Goal: Transaction & Acquisition: Book appointment/travel/reservation

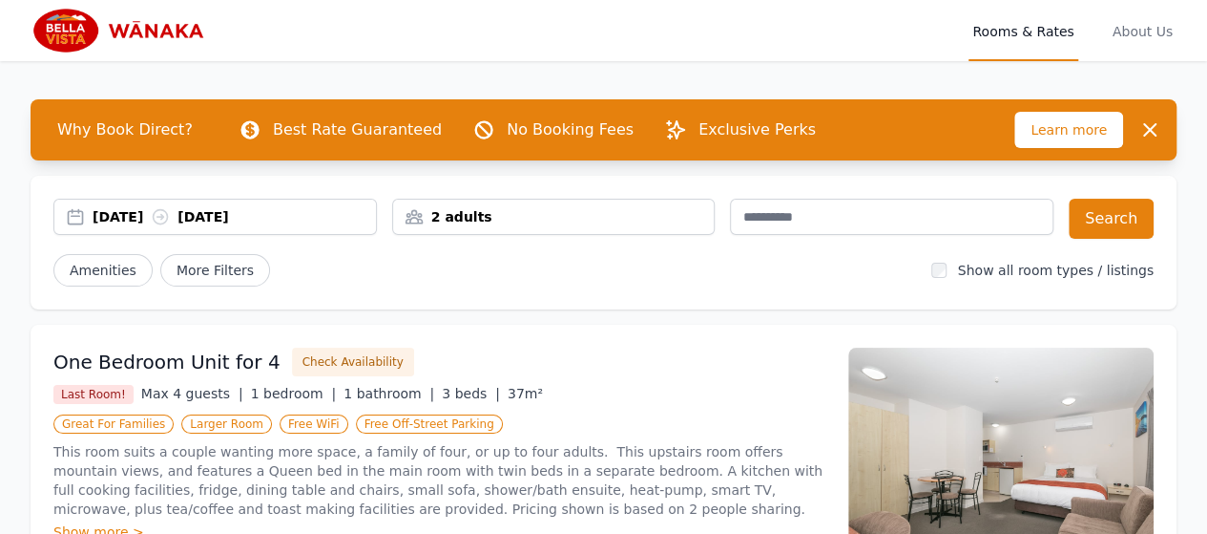
click at [170, 218] on icon at bounding box center [160, 216] width 19 height 19
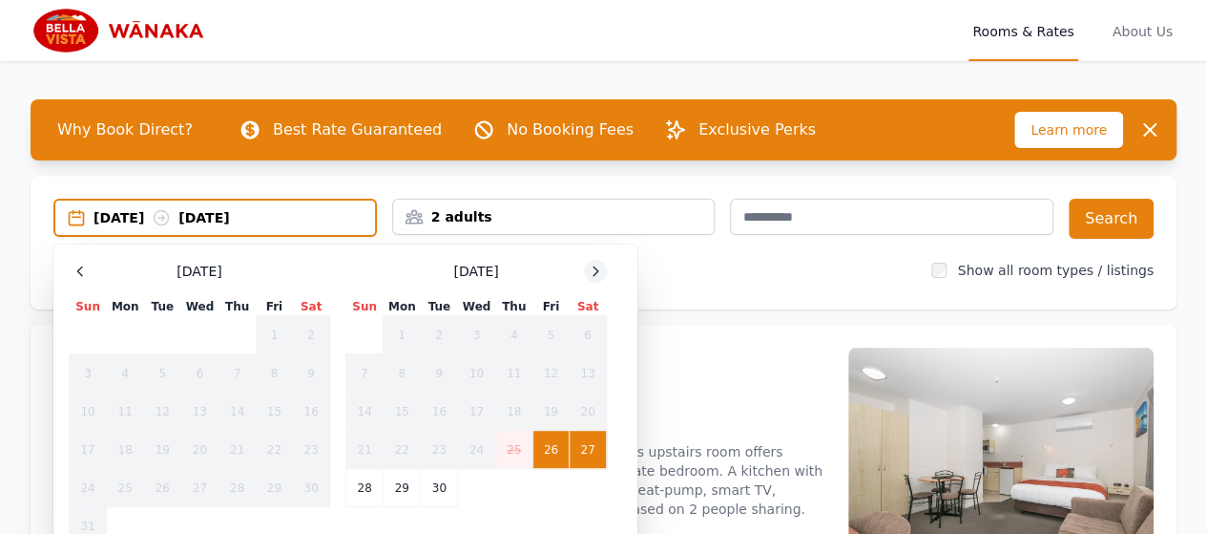
click at [594, 274] on icon at bounding box center [595, 270] width 15 height 15
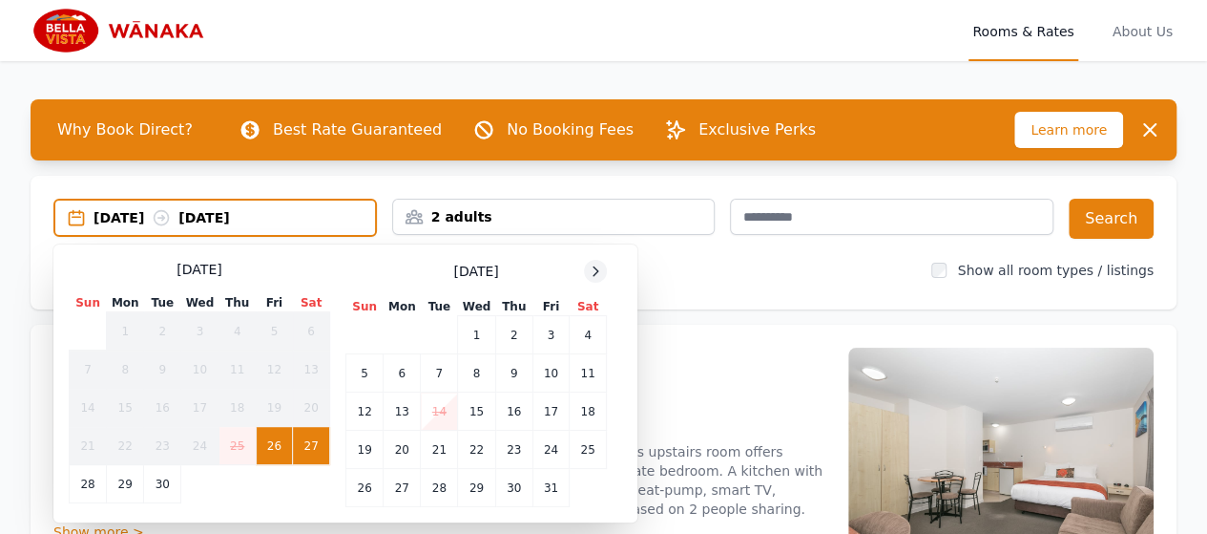
click at [595, 274] on icon at bounding box center [596, 270] width 5 height 9
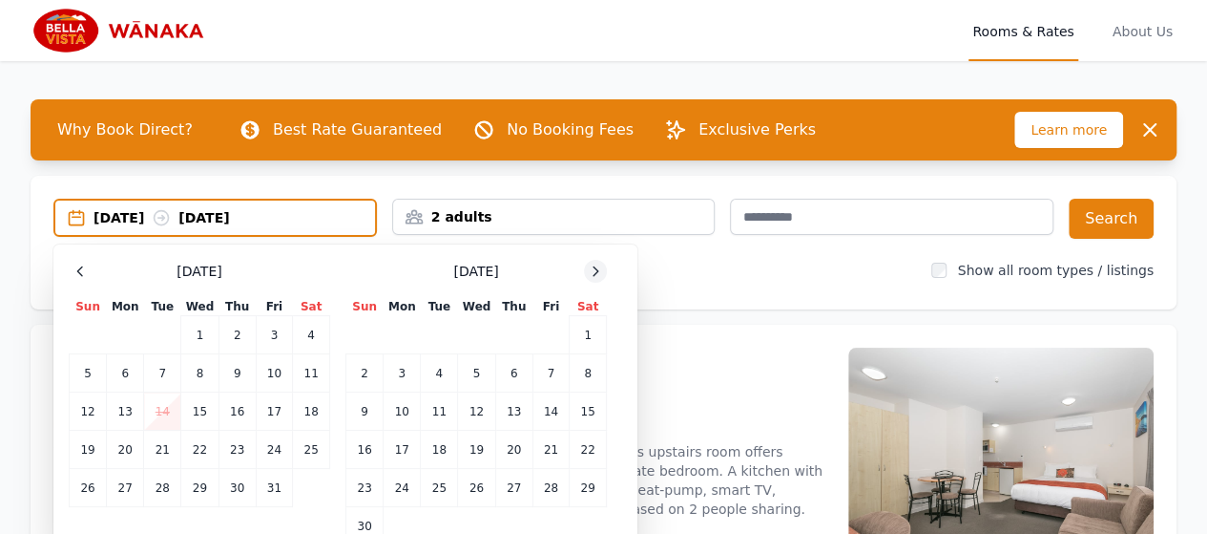
click at [595, 273] on icon at bounding box center [595, 270] width 15 height 15
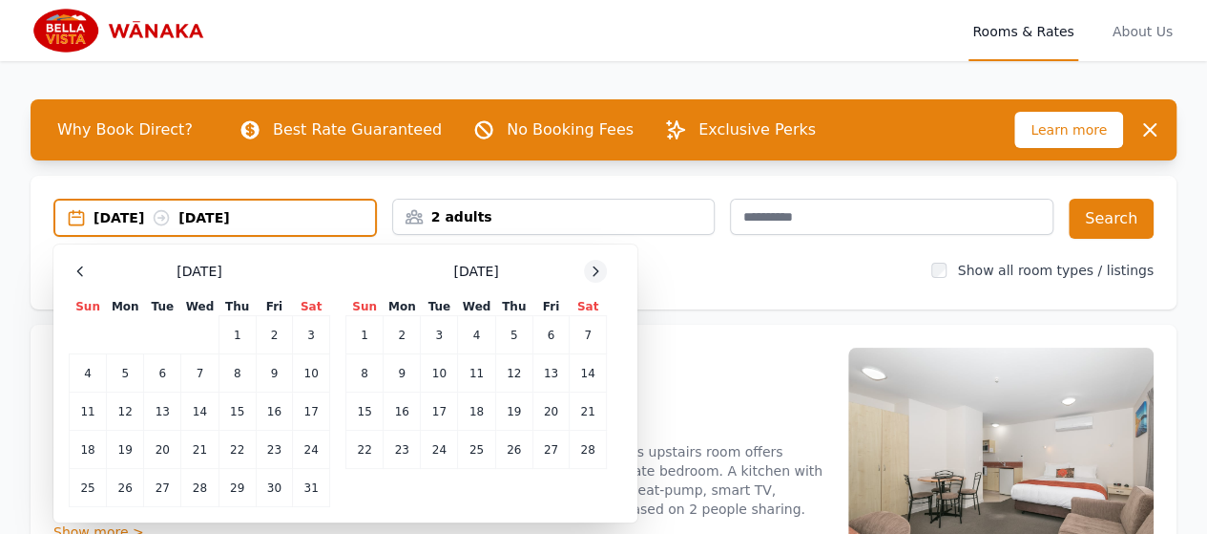
click at [594, 273] on icon at bounding box center [595, 270] width 15 height 15
click at [361, 491] on td "26" at bounding box center [364, 488] width 37 height 38
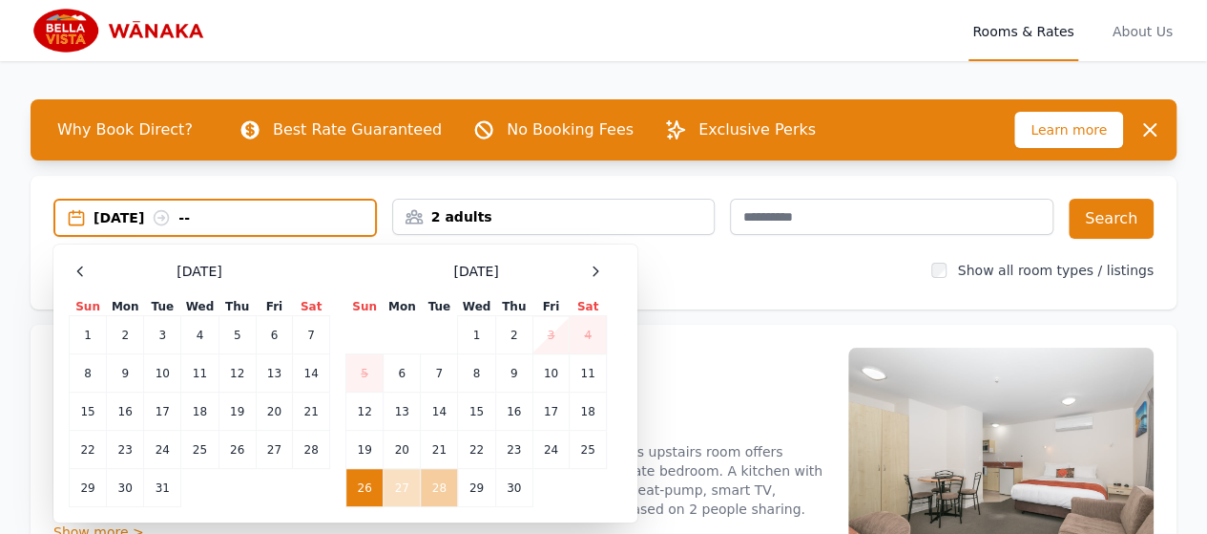
click at [445, 485] on td "28" at bounding box center [439, 488] width 37 height 38
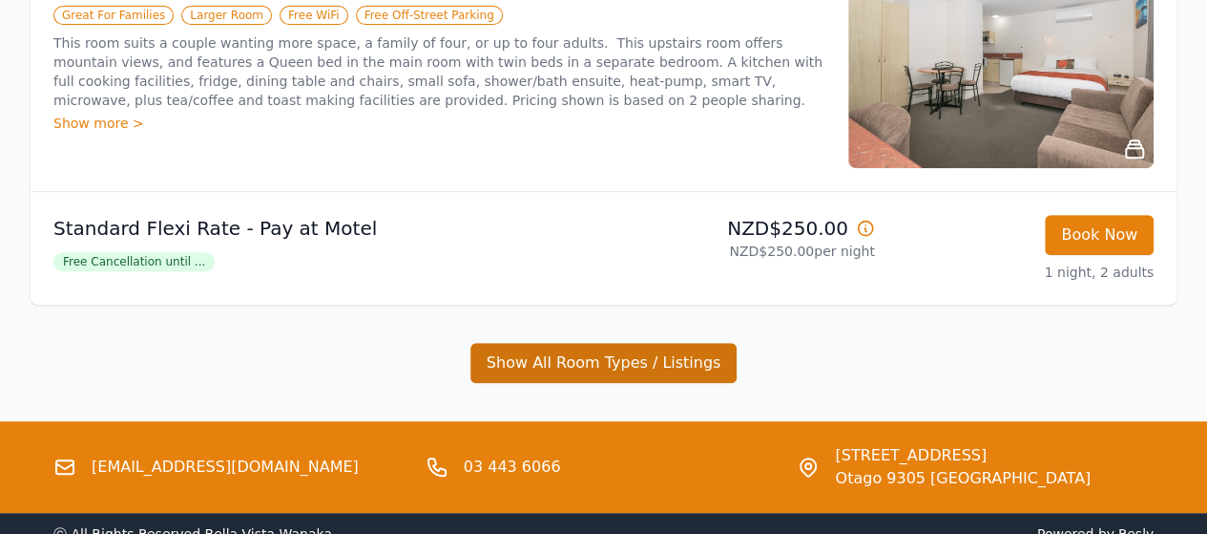
scroll to position [412, 0]
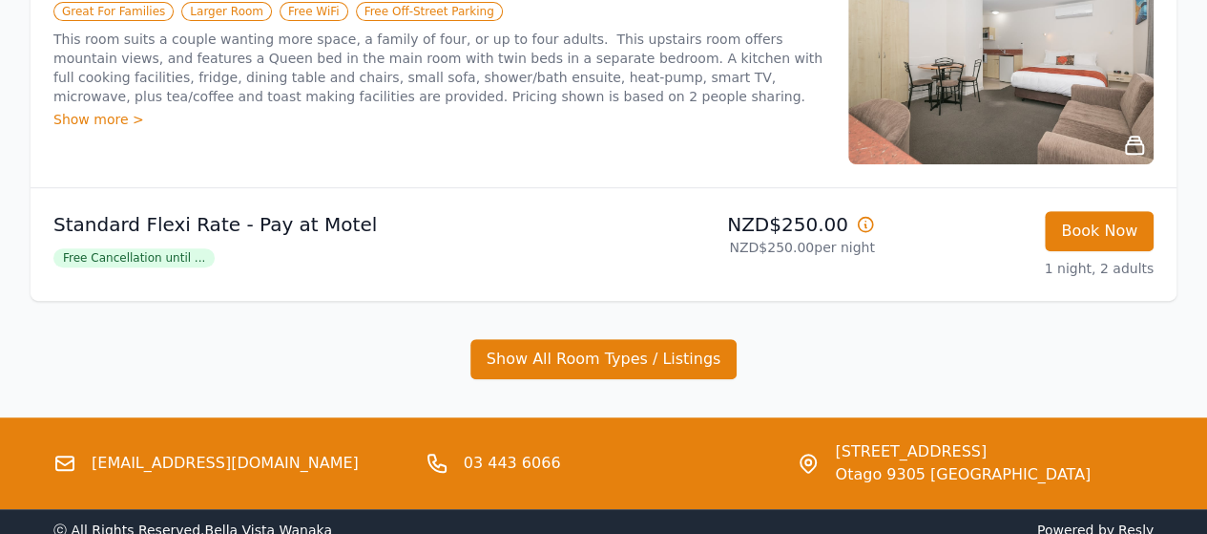
click at [169, 260] on span "Free Cancellation until ..." at bounding box center [133, 257] width 161 height 19
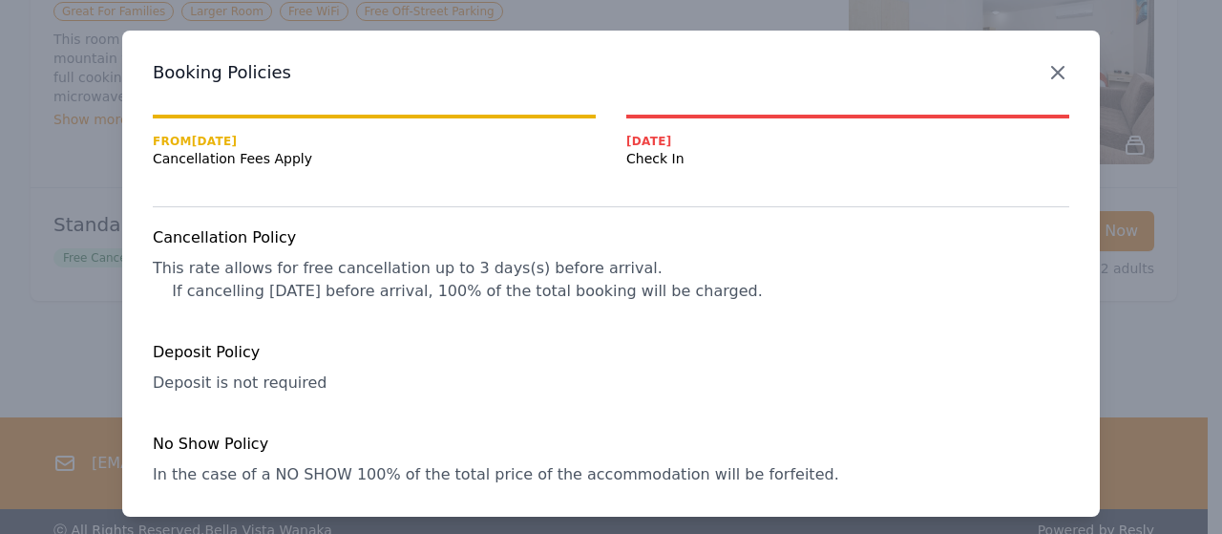
click at [1056, 72] on icon "button" at bounding box center [1057, 72] width 23 height 23
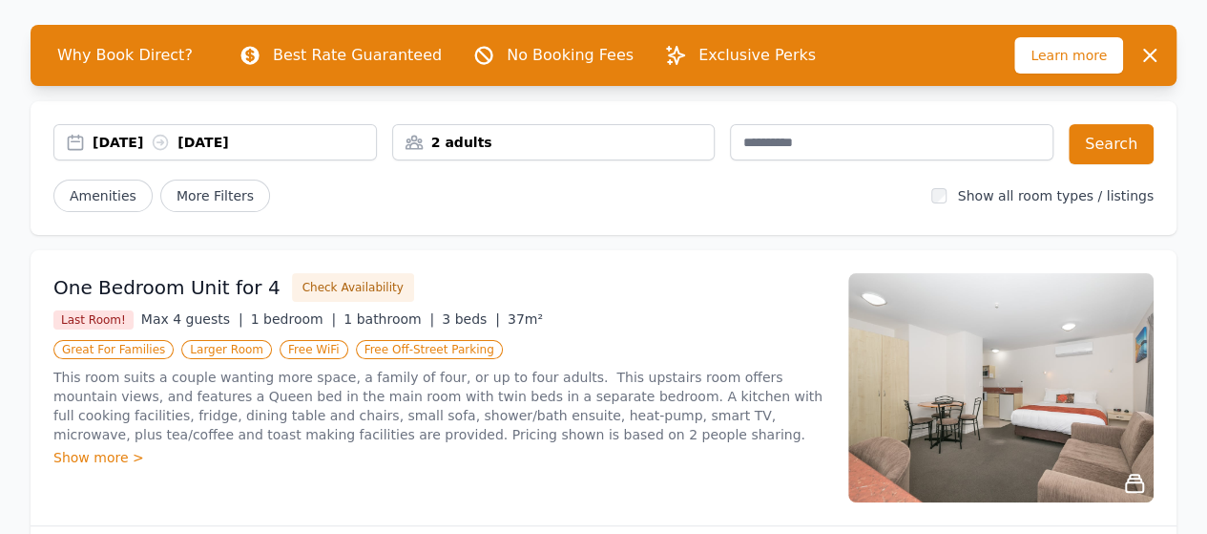
scroll to position [0, 0]
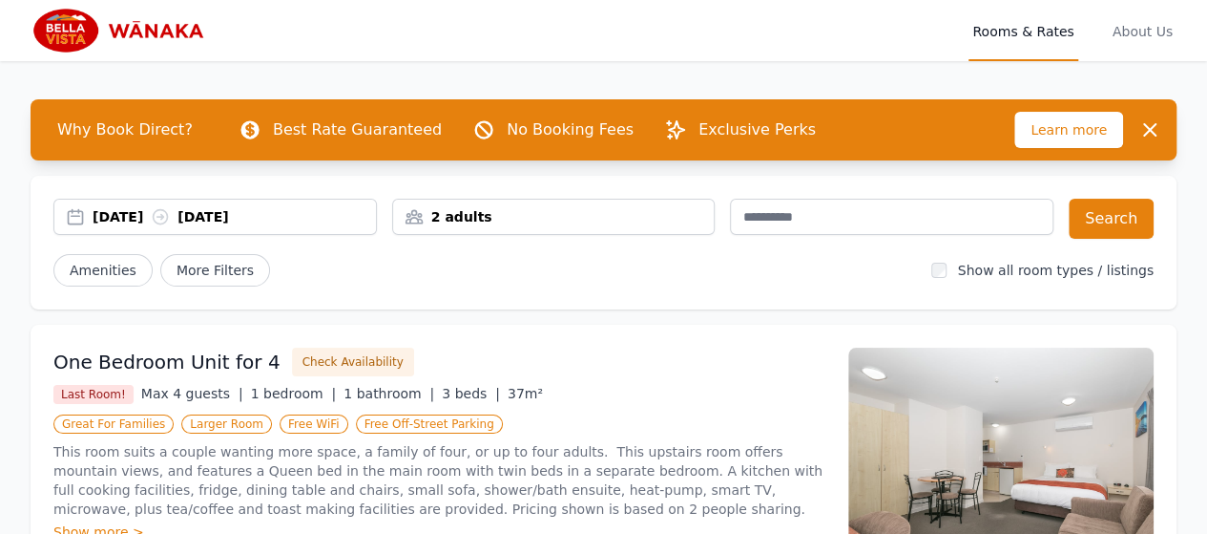
click at [153, 212] on div "[DATE] [DATE]" at bounding box center [234, 216] width 283 height 19
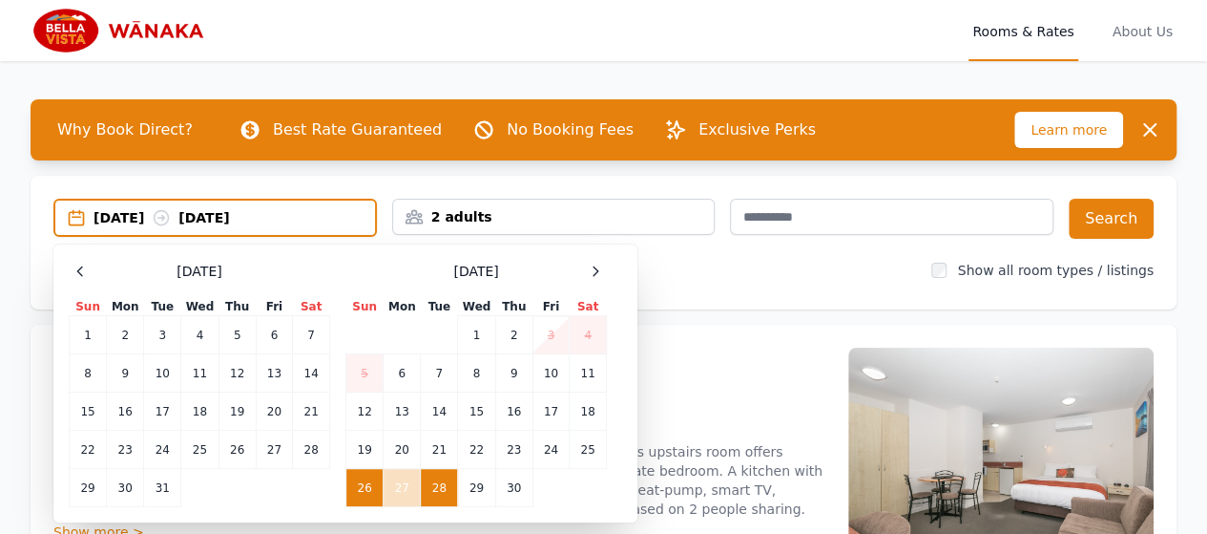
click at [128, 213] on div "[DATE] [DATE]" at bounding box center [235, 217] width 282 height 19
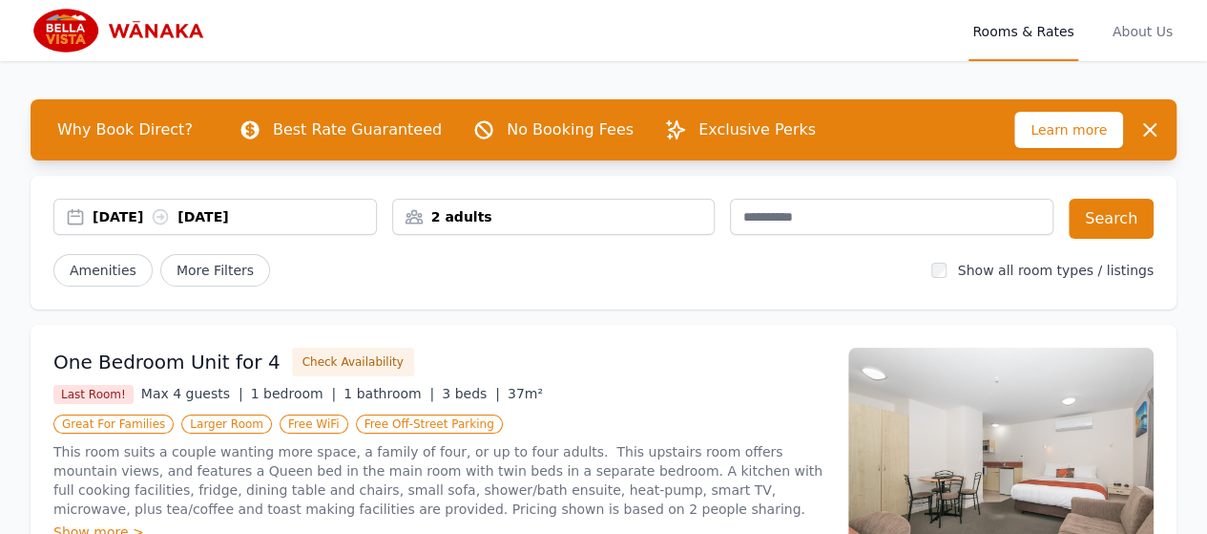
click at [168, 216] on icon at bounding box center [161, 217] width 14 height 14
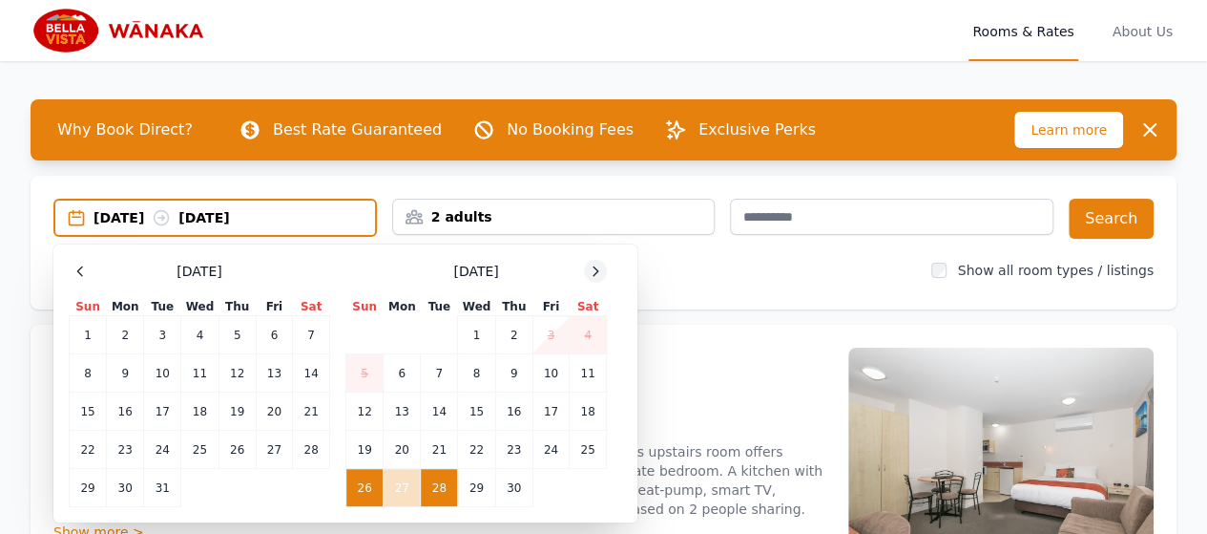
click at [599, 271] on icon at bounding box center [595, 270] width 15 height 15
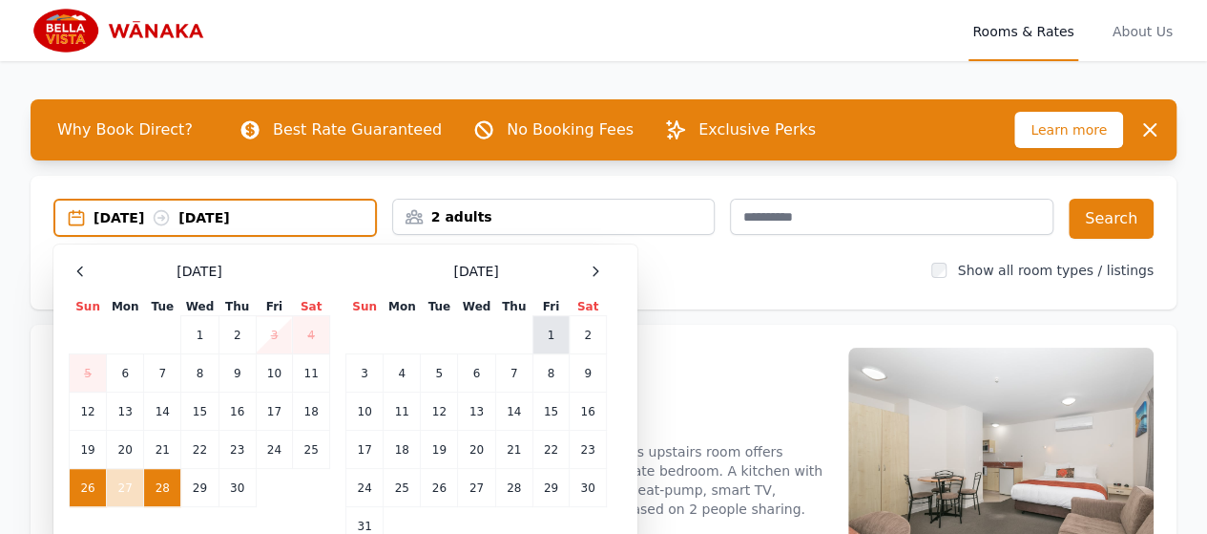
click at [555, 341] on td "1" at bounding box center [551, 335] width 36 height 38
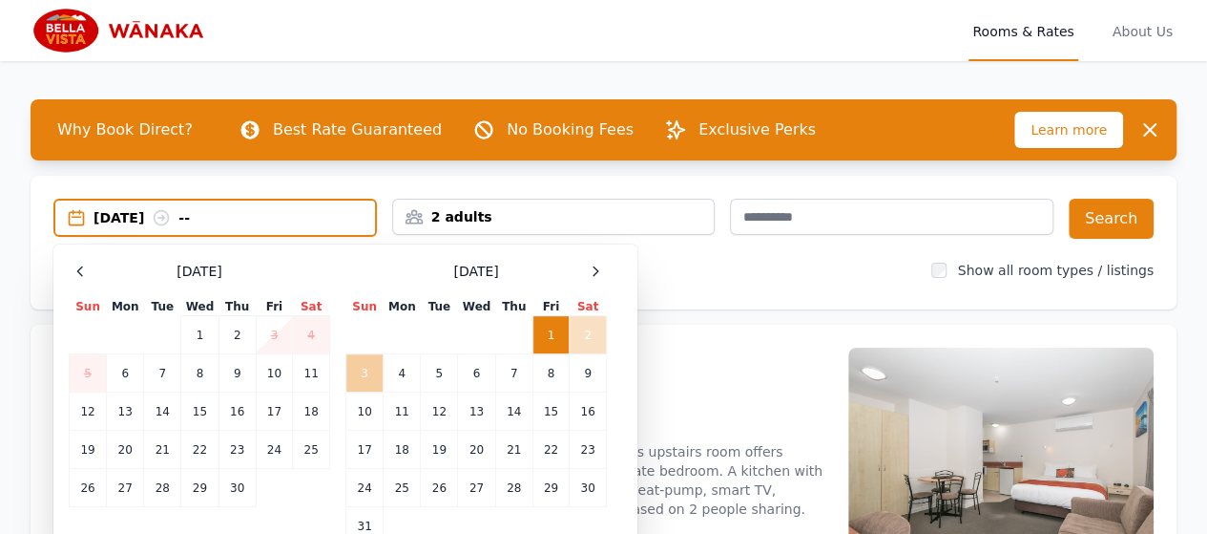
click at [363, 379] on td "3" at bounding box center [364, 373] width 37 height 38
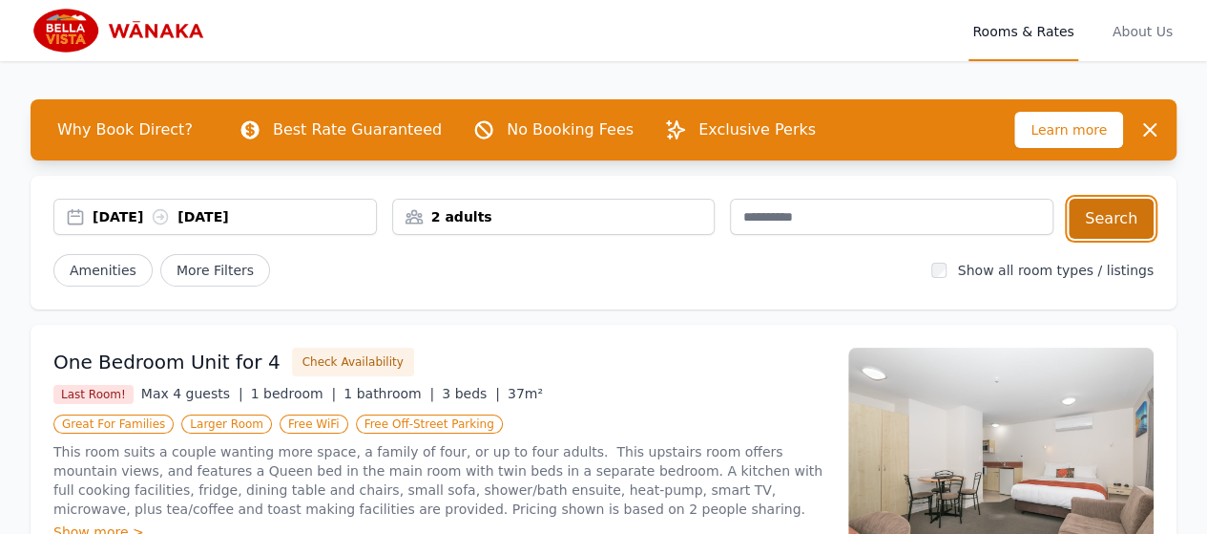
click at [1100, 215] on button "Search" at bounding box center [1111, 219] width 85 height 40
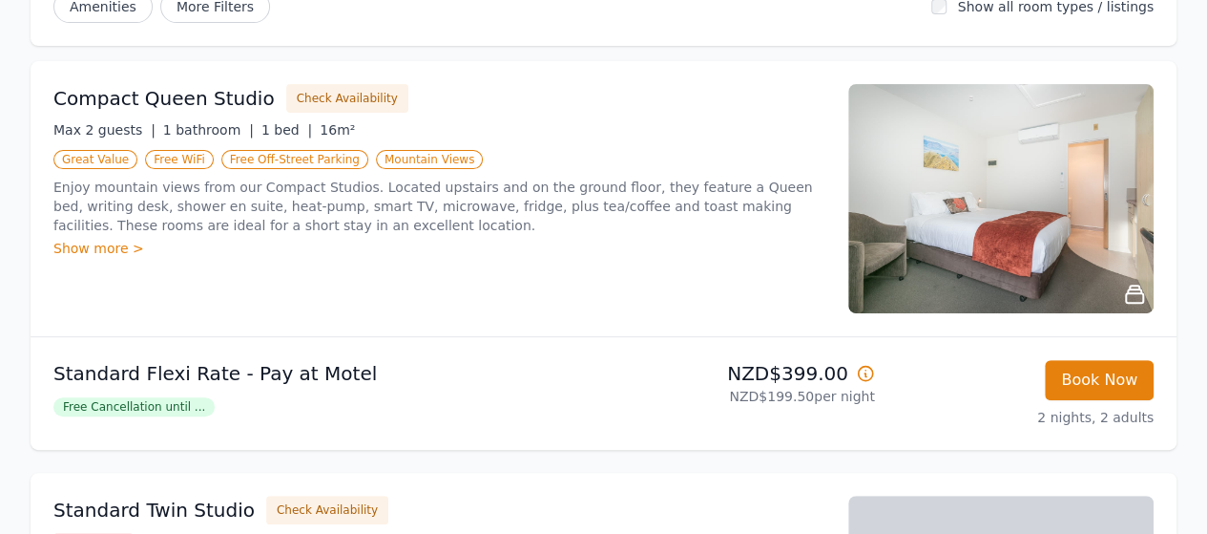
scroll to position [167, 0]
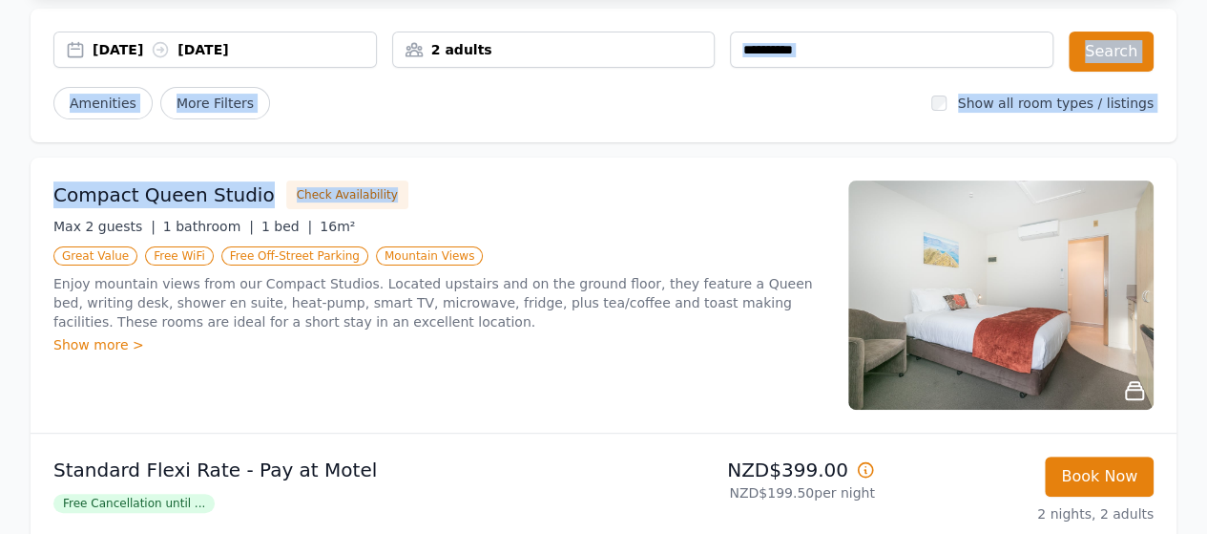
drag, startPoint x: 1213, startPoint y: 33, endPoint x: 760, endPoint y: 199, distance: 482.8
